Goal: Task Accomplishment & Management: Use online tool/utility

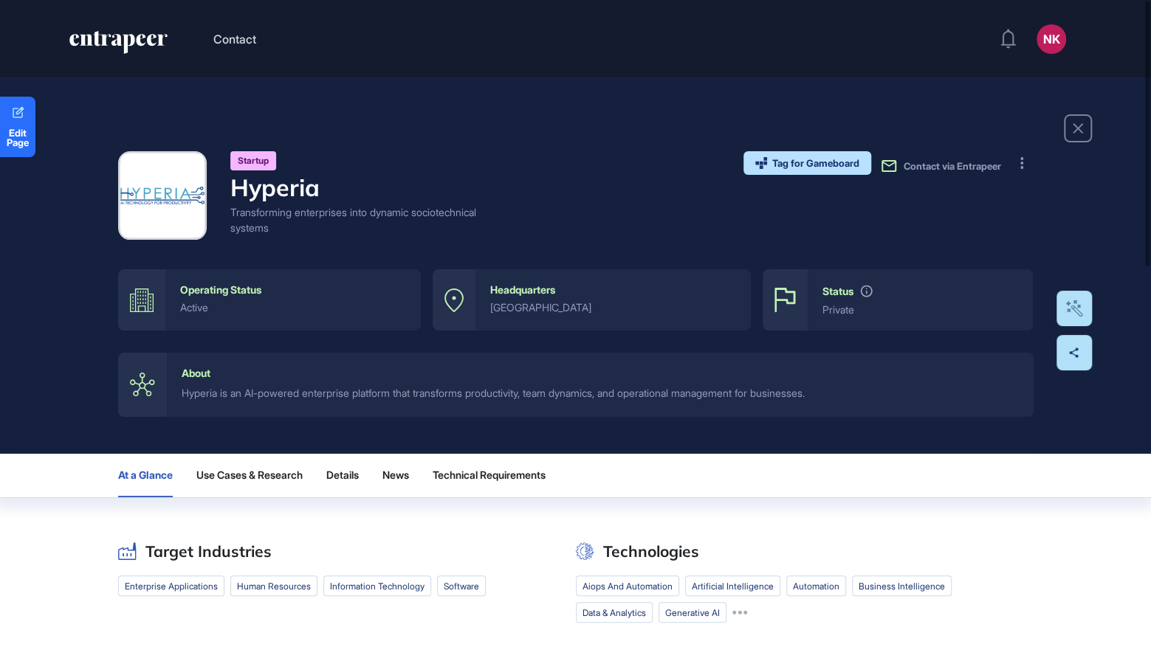
scroll to position [1, 1]
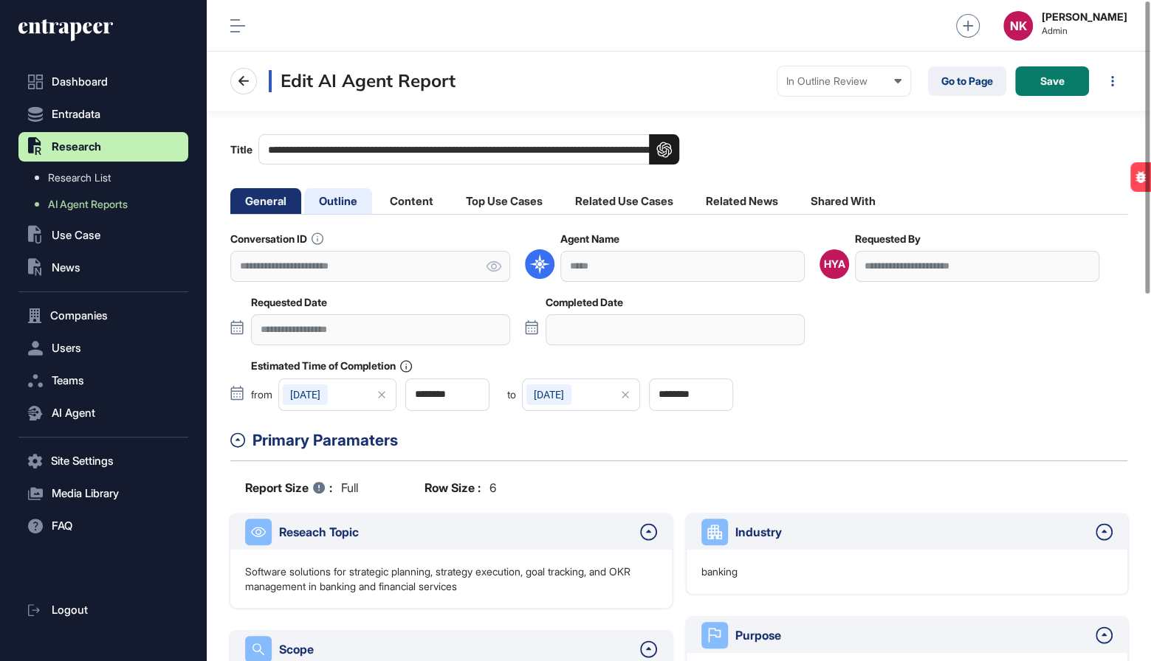
click at [320, 213] on li "Outline" at bounding box center [338, 201] width 68 height 26
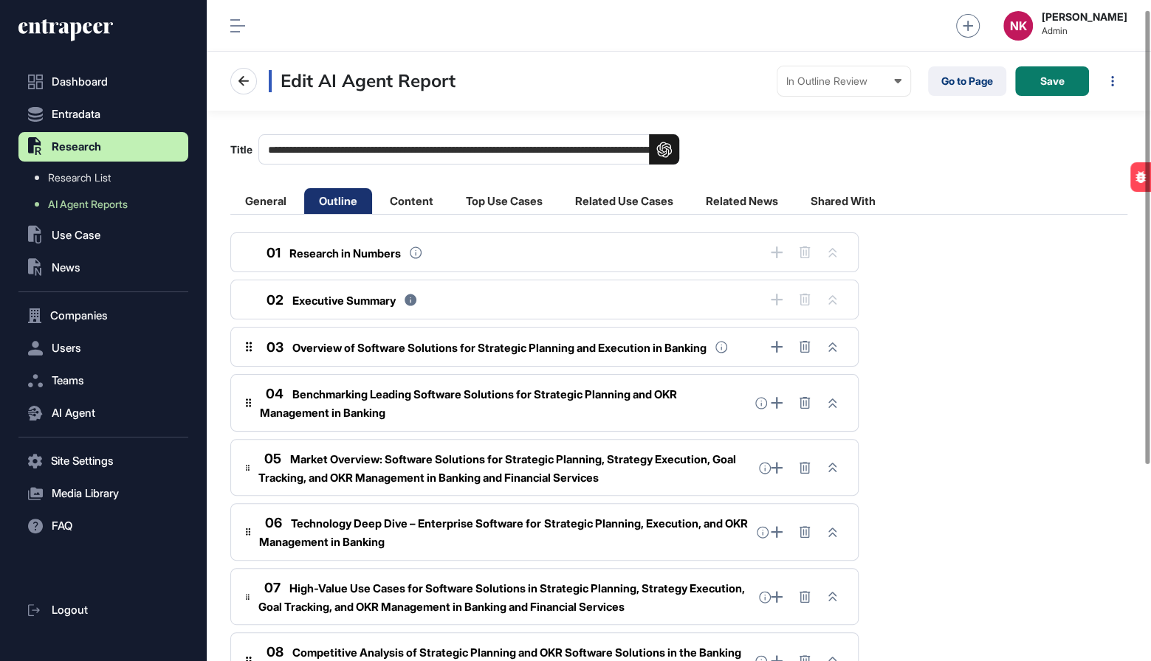
scroll to position [300, 0]
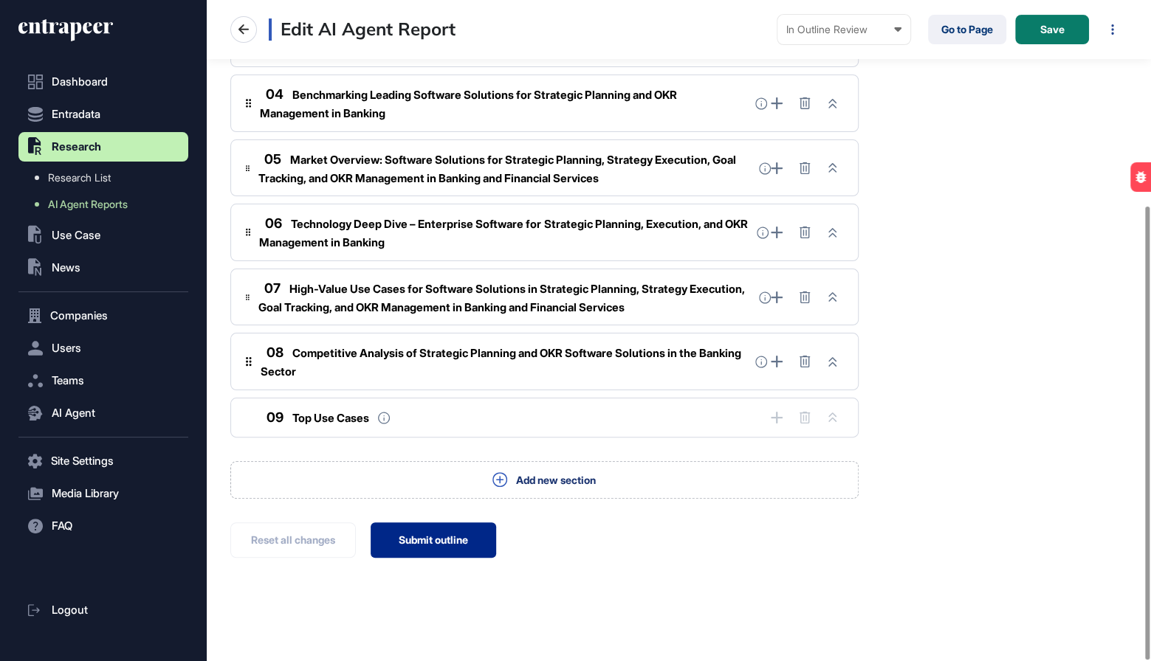
click at [427, 531] on button "Submit outline" at bounding box center [433, 540] width 125 height 35
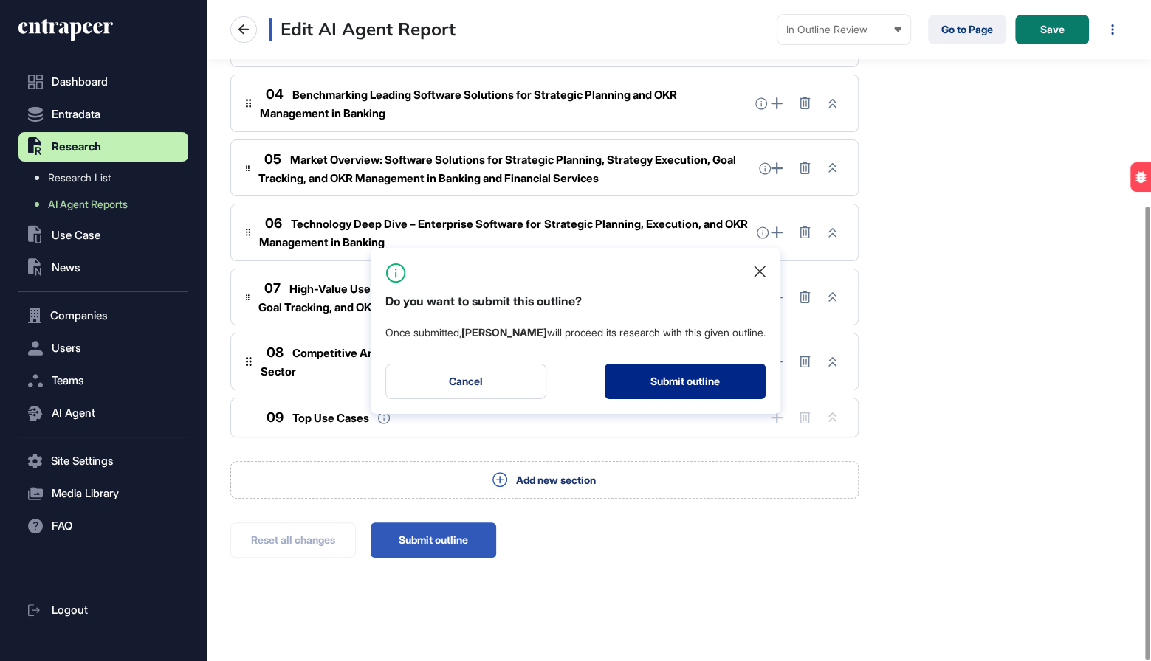
click at [633, 382] on button "Submit outline" at bounding box center [684, 381] width 161 height 35
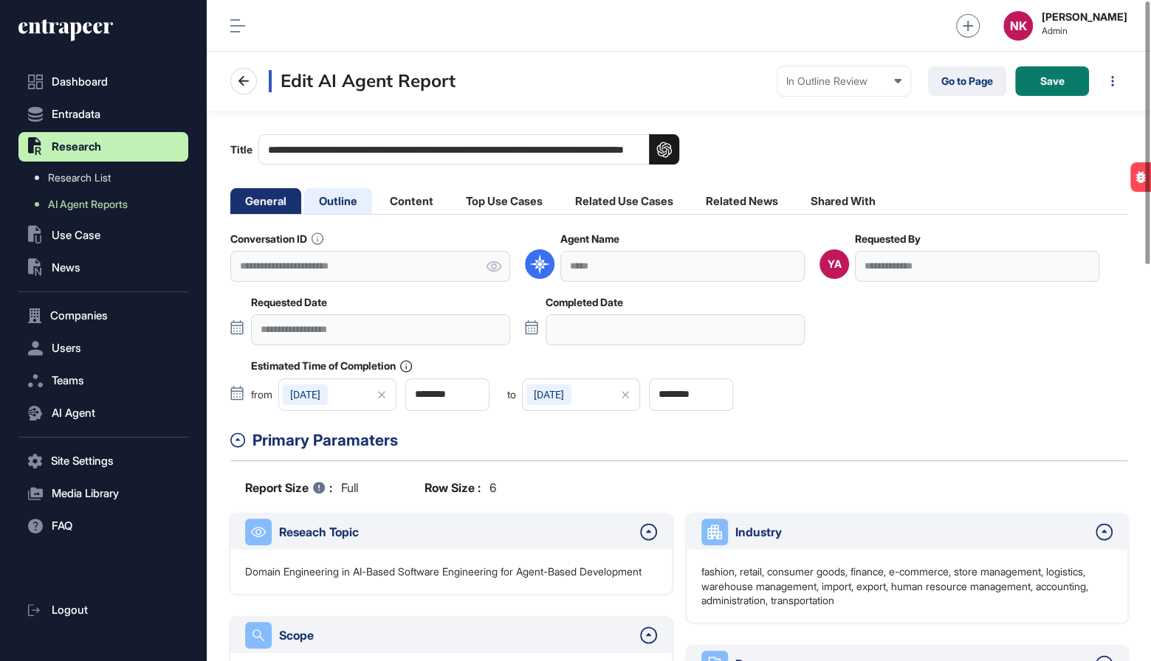
click at [341, 205] on li "Outline" at bounding box center [338, 201] width 68 height 26
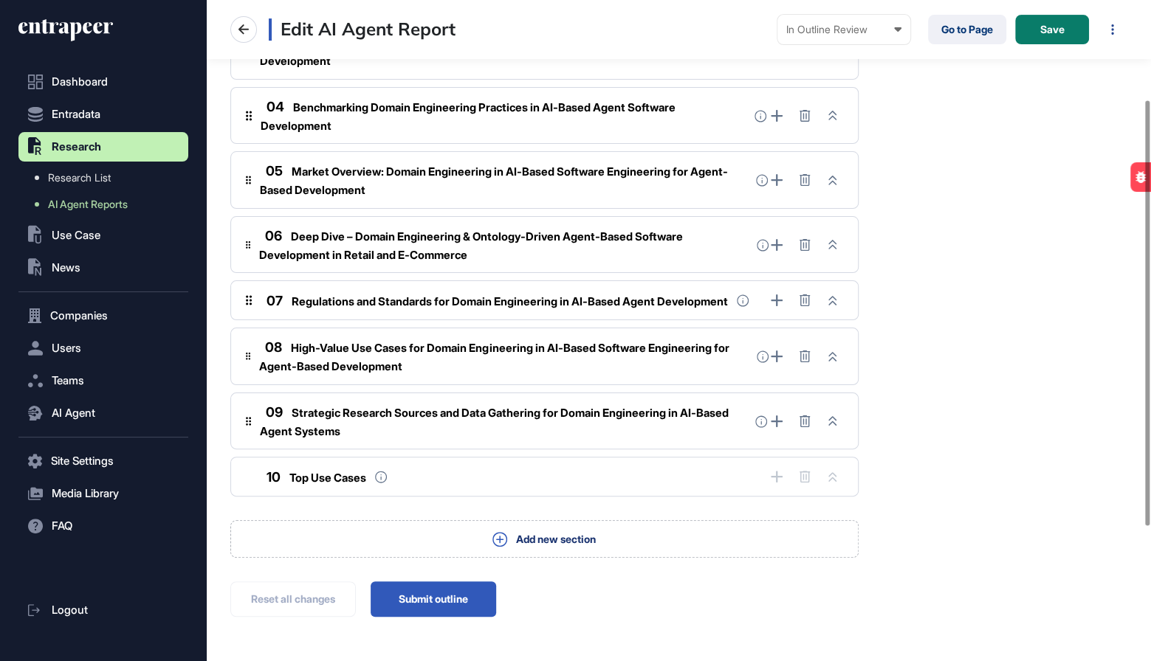
scroll to position [363, 0]
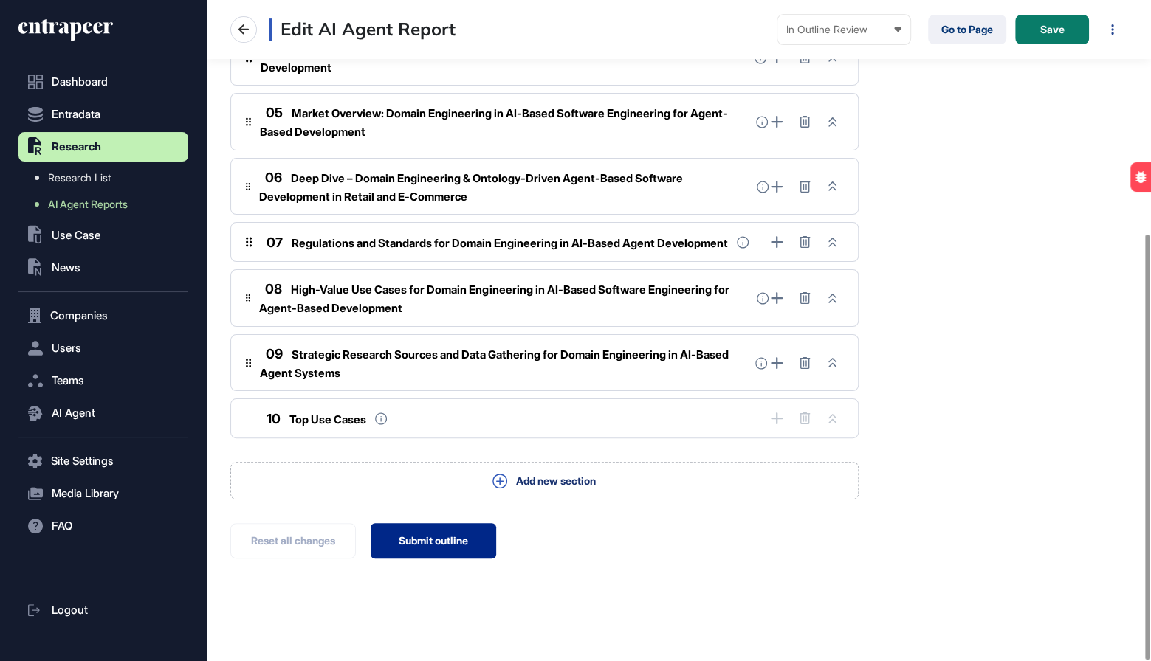
click at [441, 529] on button "Submit outline" at bounding box center [433, 540] width 125 height 35
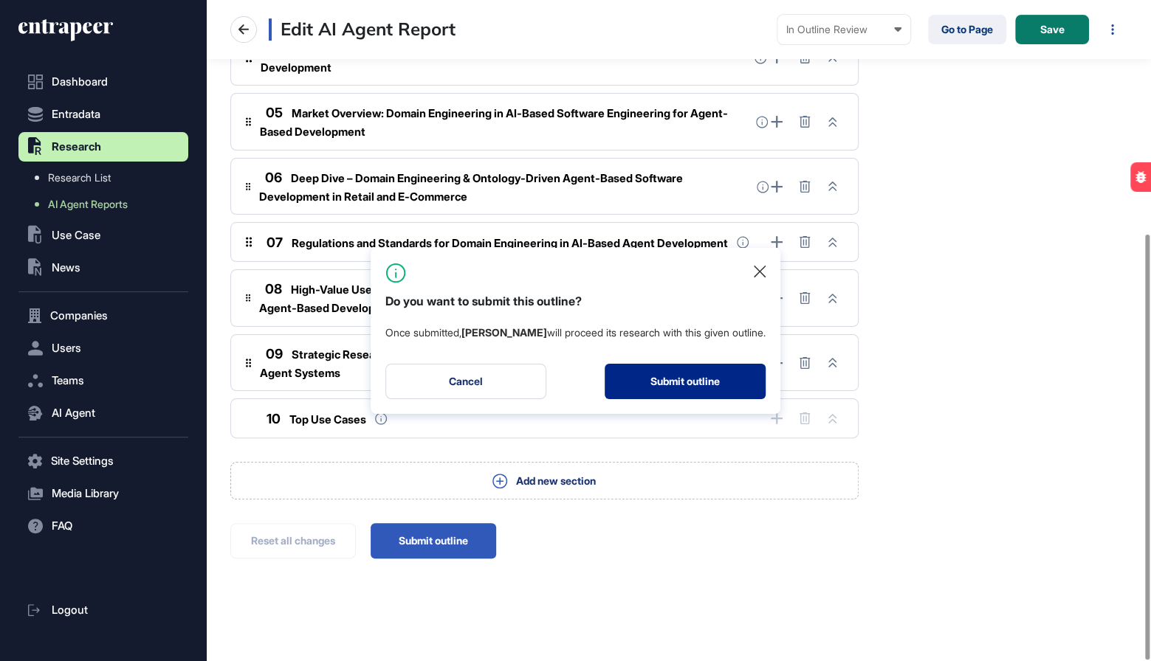
click at [683, 373] on button "Submit outline" at bounding box center [684, 381] width 161 height 35
